Goal: Find specific page/section

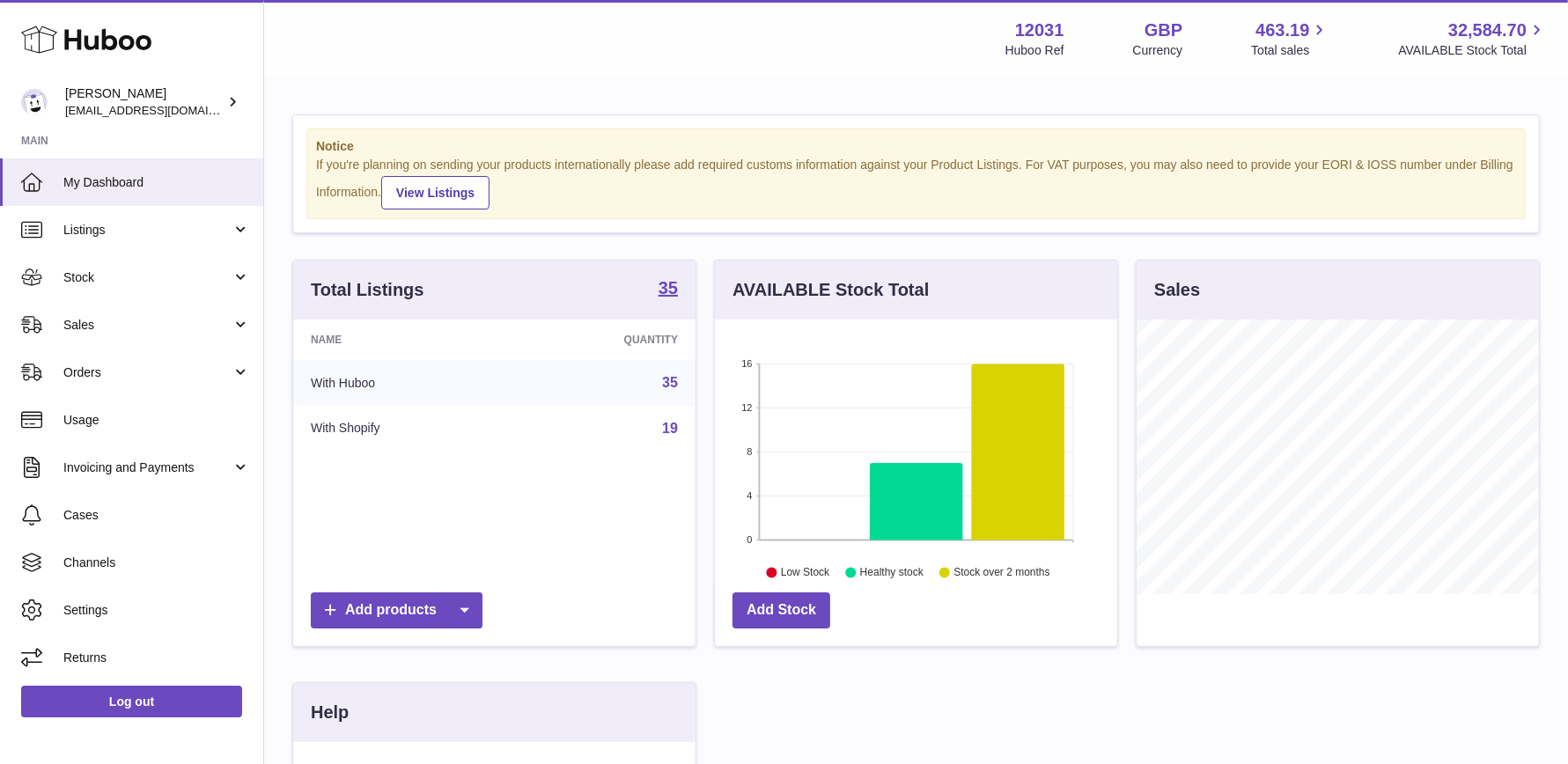
scroll to position [273, 402]
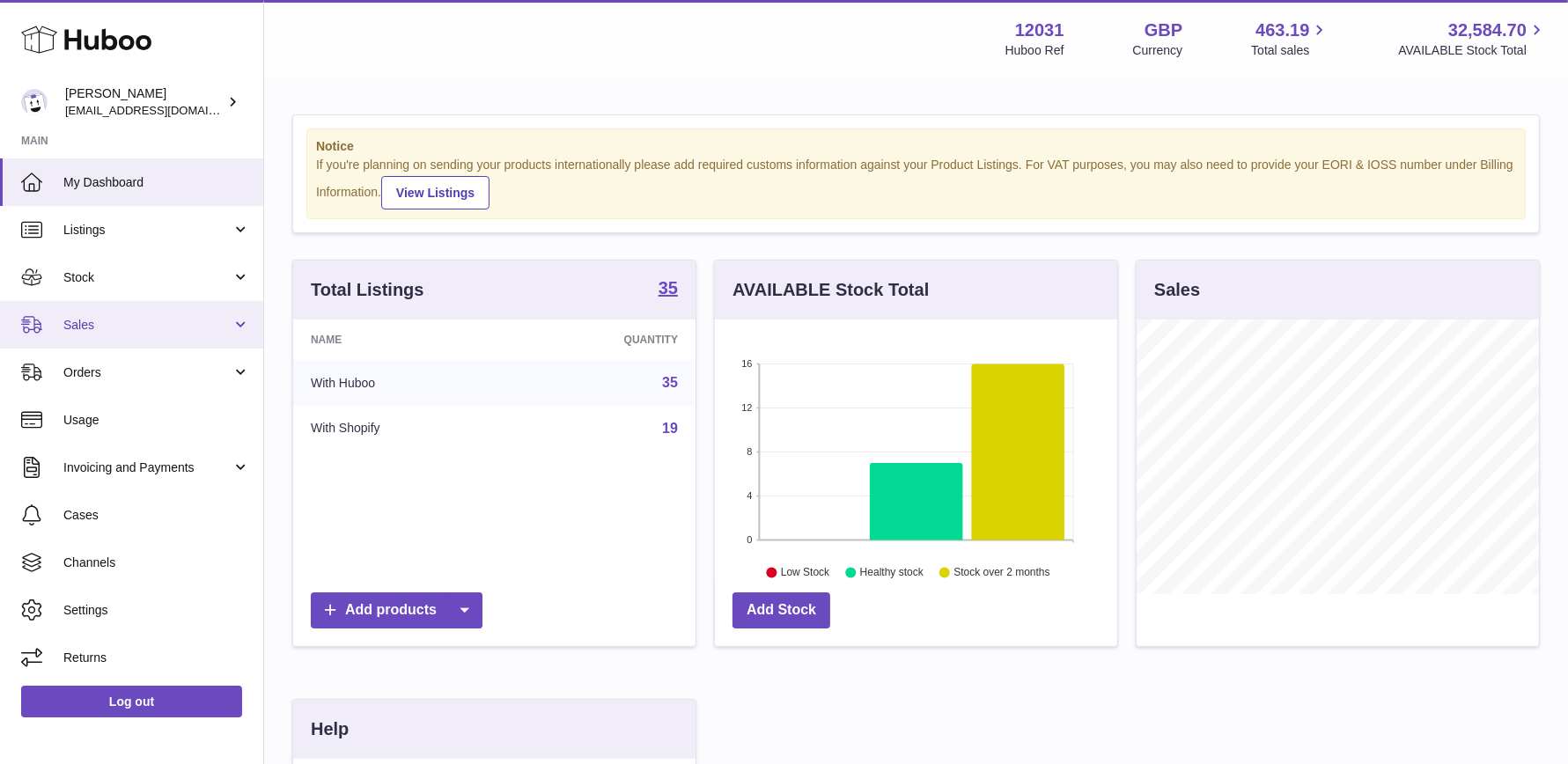
click at [130, 336] on link "Sales" at bounding box center [132, 325] width 264 height 48
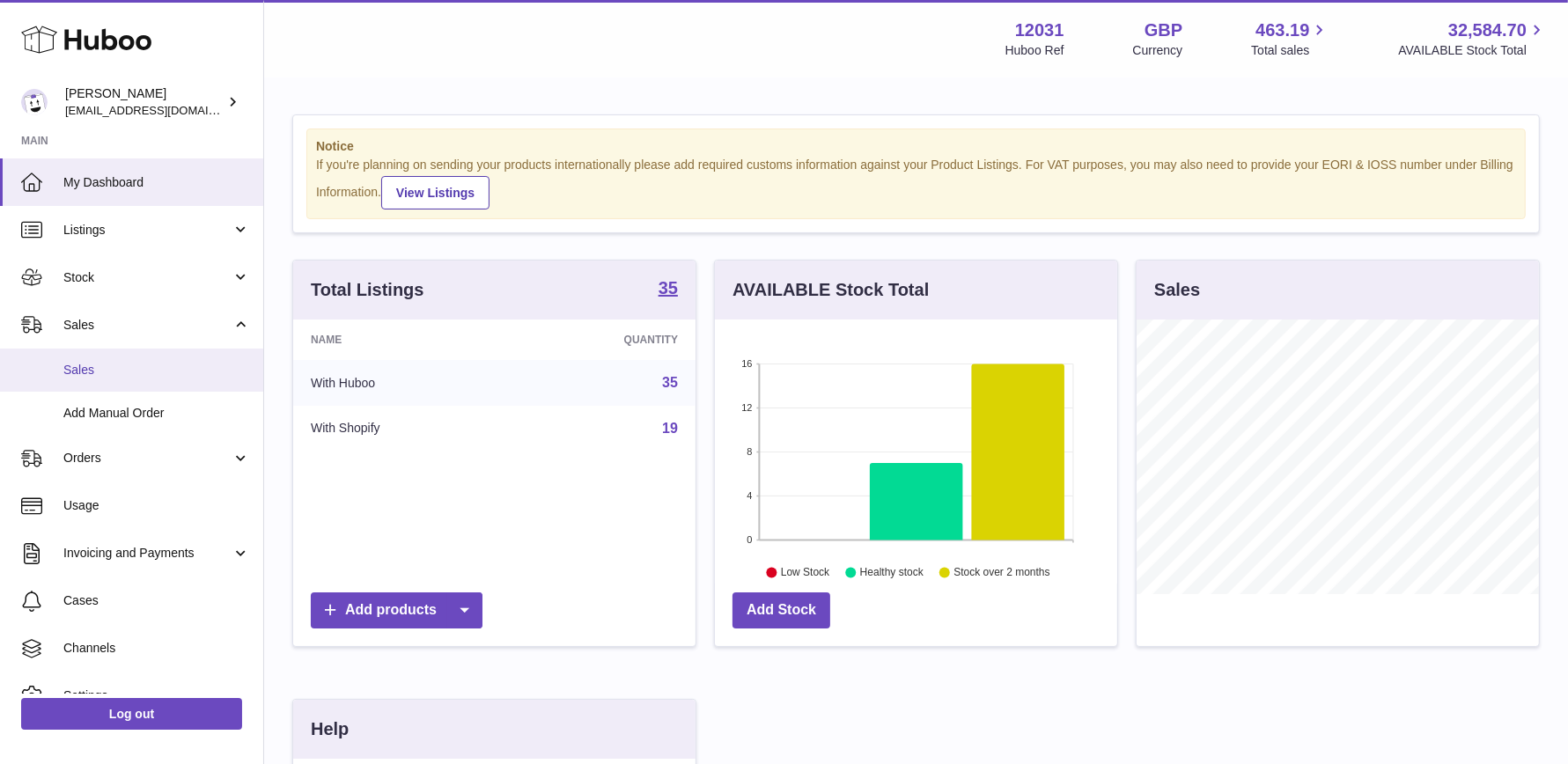
click at [130, 369] on span "Sales" at bounding box center [157, 370] width 186 height 17
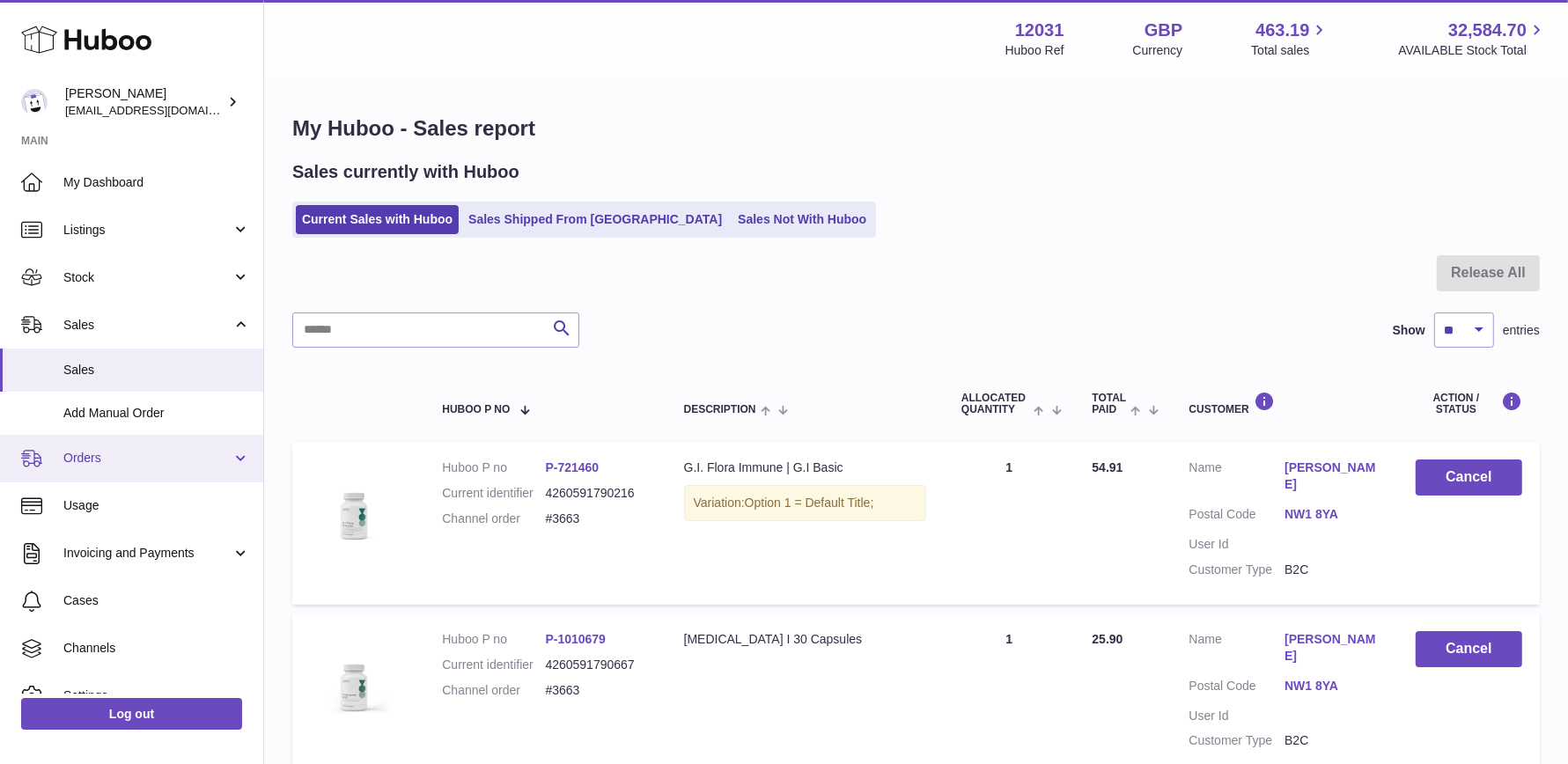
click at [135, 451] on span "Orders" at bounding box center [148, 458] width 168 height 17
